Goal: Information Seeking & Learning: Check status

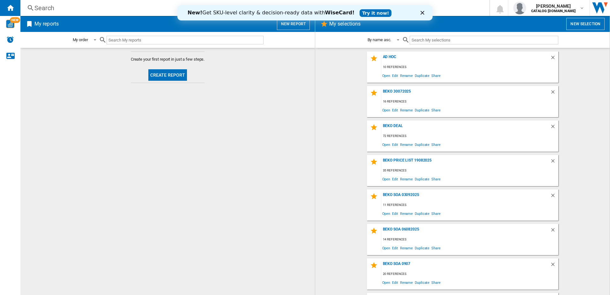
click at [359, 11] on link "Try it now!" at bounding box center [375, 13] width 32 height 8
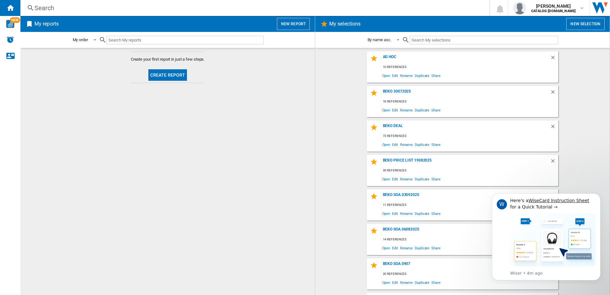
drag, startPoint x: 55, startPoint y: 8, endPoint x: 93, endPoint y: 7, distance: 38.3
click at [93, 7] on div "Search" at bounding box center [253, 8] width 438 height 9
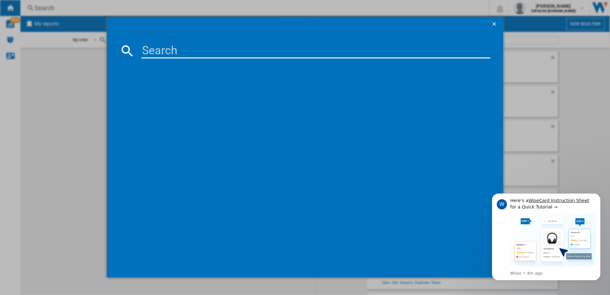
paste input "BMN3WT3821W"
type input "BMN3WT3821W"
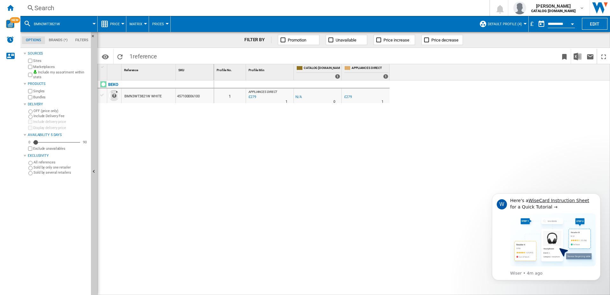
click at [115, 23] on span "Price" at bounding box center [115, 24] width 10 height 4
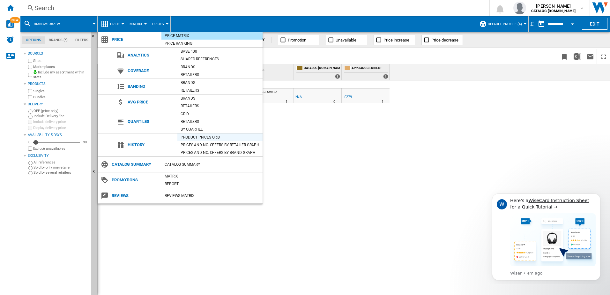
click at [192, 139] on div "Product prices grid" at bounding box center [219, 137] width 85 height 6
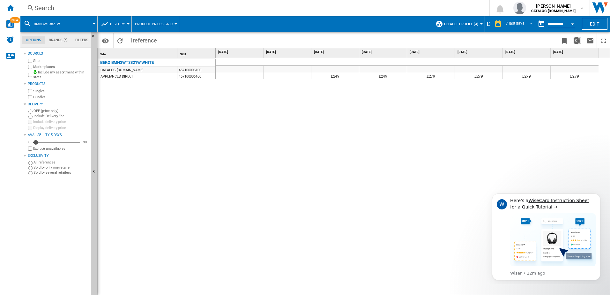
click at [68, 7] on div "Search" at bounding box center [253, 8] width 438 height 9
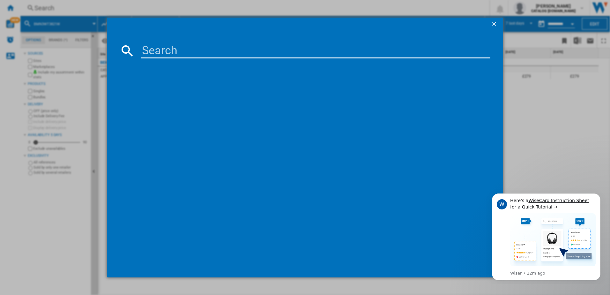
type input "DVN05C20W"
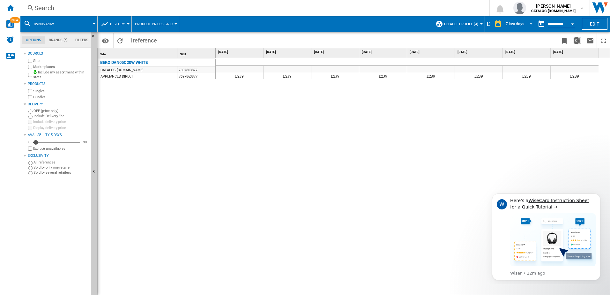
click at [533, 24] on md-select-value "7 last days" at bounding box center [520, 24] width 30 height 10
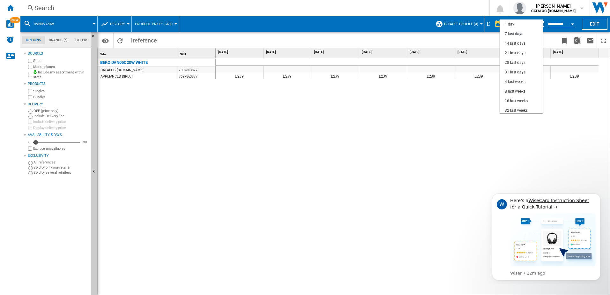
scroll to position [10, 0]
click at [518, 63] on div "31 last days" at bounding box center [515, 62] width 21 height 5
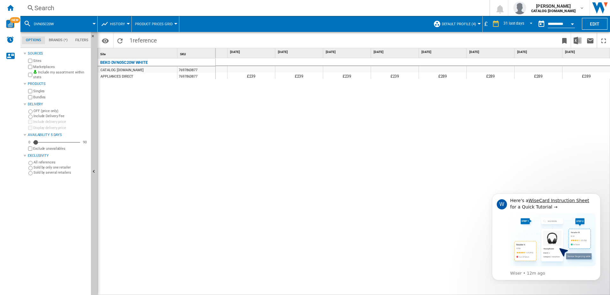
drag, startPoint x: 291, startPoint y: 292, endPoint x: 108, endPoint y: 96, distance: 267.9
